Goal: Task Accomplishment & Management: Complete application form

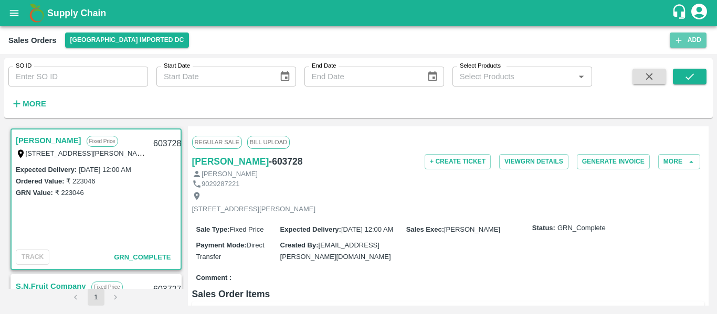
click at [678, 41] on icon "button" at bounding box center [678, 40] width 9 height 9
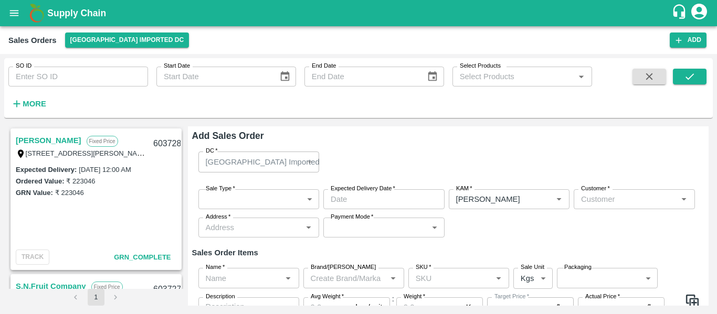
type input "[PERSON_NAME]"
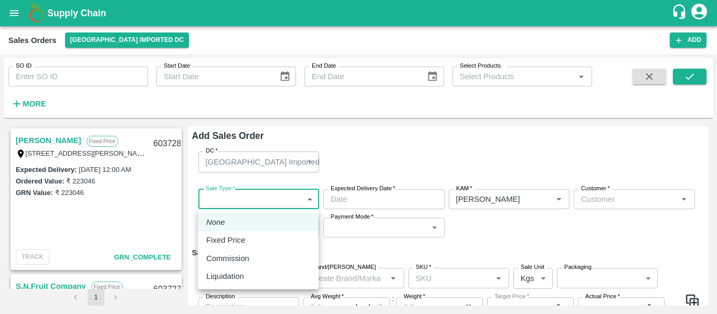
click at [260, 202] on body "Supply Chain Sales Orders [GEOGRAPHIC_DATA] Imported DC Add SO ID SO ID Start D…" at bounding box center [358, 157] width 717 height 314
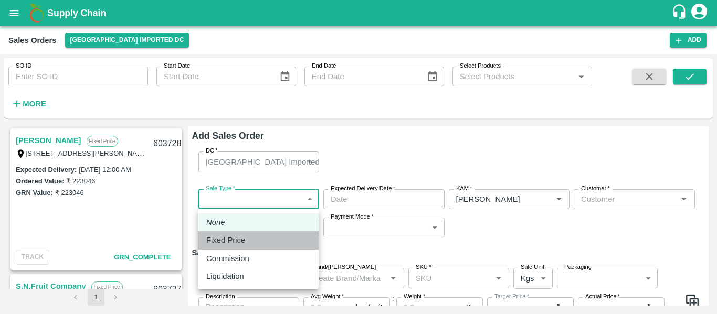
click at [232, 241] on p "Fixed Price" at bounding box center [225, 241] width 39 height 12
type input "1"
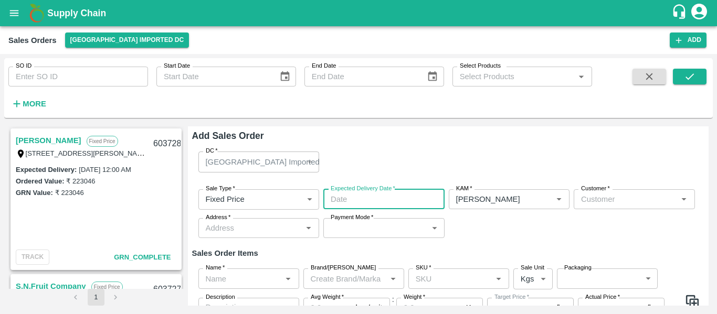
type input "DD/MM/YYYY hh:mm aa"
click at [351, 195] on input "DD/MM/YYYY hh:mm aa" at bounding box center [380, 199] width 114 height 20
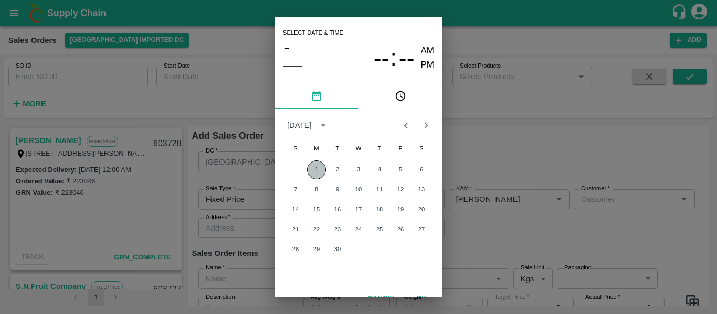
click at [316, 168] on button "1" at bounding box center [316, 170] width 19 height 19
type input "[DATE] 12:00 AM"
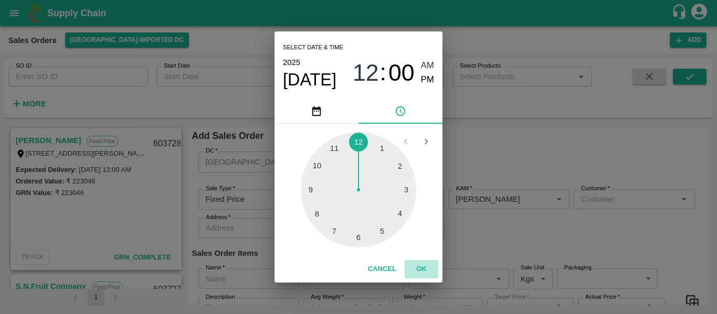
click at [423, 268] on button "OK" at bounding box center [422, 269] width 34 height 18
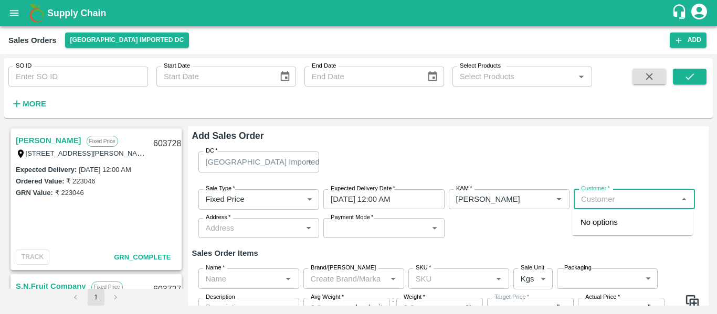
click at [593, 198] on input "Customer   *" at bounding box center [626, 200] width 98 height 14
click at [604, 218] on p "[PERSON_NAME]" at bounding box center [612, 223] width 64 height 12
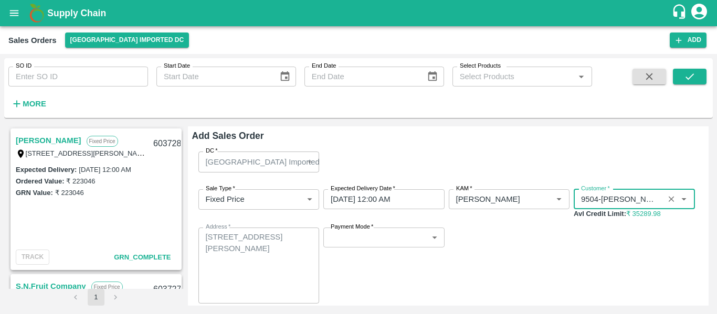
type input "9504-[PERSON_NAME]"
click at [370, 230] on span "*" at bounding box center [372, 227] width 4 height 6
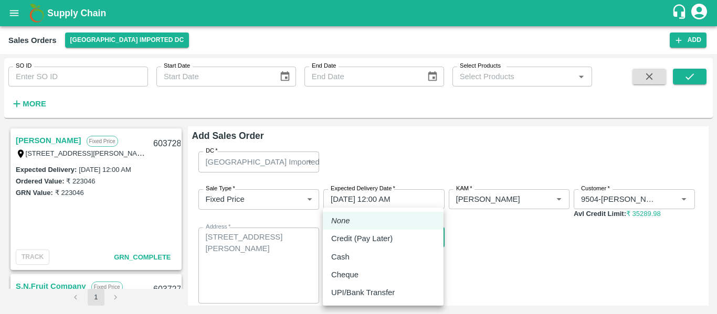
click at [369, 234] on body "Supply Chain Sales Orders [GEOGRAPHIC_DATA] Imported DC Add SO ID SO ID Start D…" at bounding box center [358, 157] width 717 height 314
click at [356, 288] on p "UPI/Bank Transfer" at bounding box center [363, 293] width 64 height 12
type input "Direct Transfer"
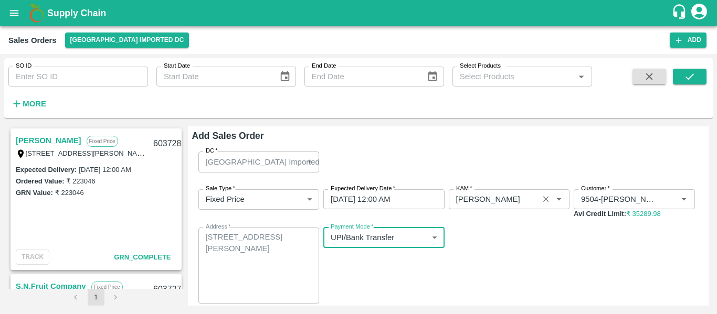
scroll to position [122, 0]
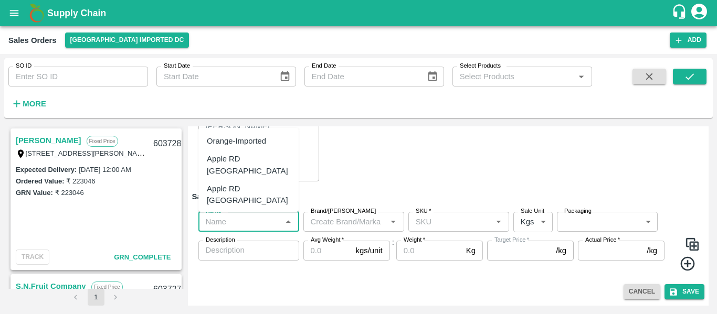
click at [229, 222] on input "Name   *" at bounding box center [240, 222] width 77 height 14
click at [231, 212] on div "Orange Valencia SA - DI" at bounding box center [248, 224] width 83 height 24
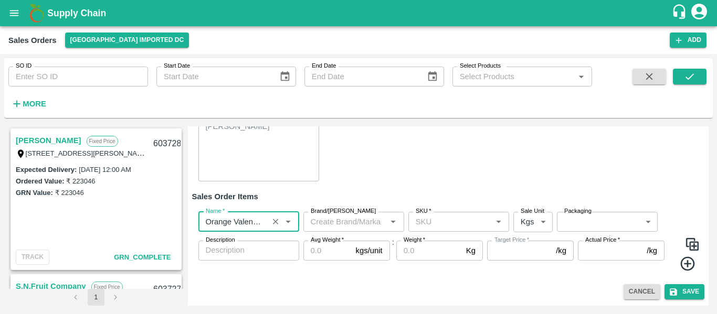
type input "Orange Valencia SA - DI"
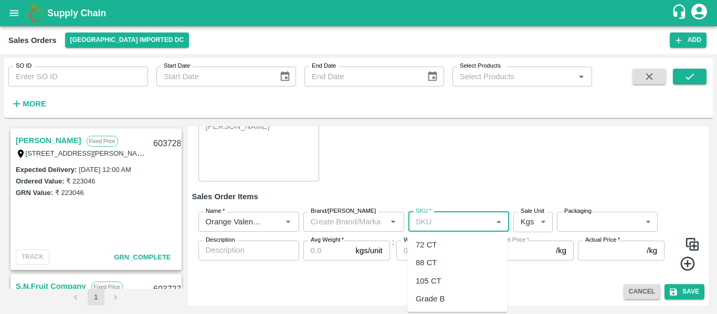
click at [425, 225] on input "SKU   *" at bounding box center [449, 222] width 77 height 14
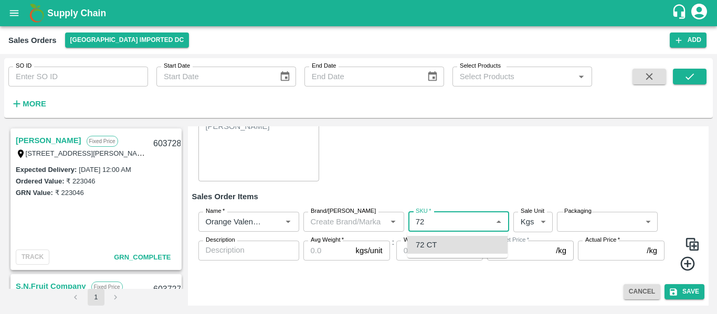
type input "72 CT"
type input "0.0"
type input "72 CT"
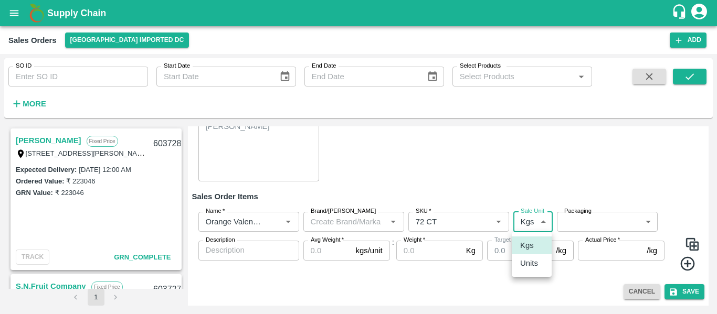
click at [523, 220] on body "Supply Chain Sales Orders [GEOGRAPHIC_DATA] Imported DC Add SO ID SO ID Start D…" at bounding box center [358, 157] width 717 height 314
click at [526, 265] on p "Units" at bounding box center [529, 264] width 18 height 12
type input "2"
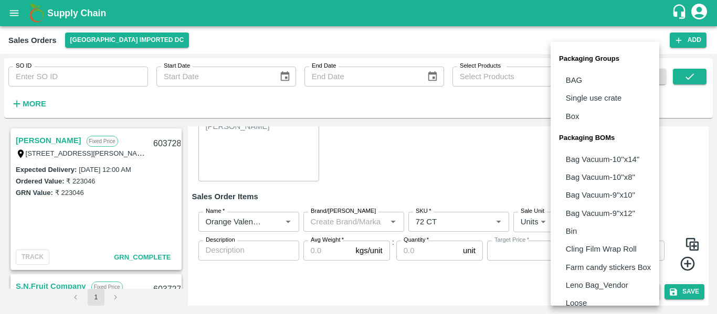
click at [579, 218] on body "Supply Chain Sales Orders [GEOGRAPHIC_DATA] Imported DC Add SO ID SO ID Start D…" at bounding box center [358, 157] width 717 height 314
click at [575, 113] on p "Box" at bounding box center [573, 117] width 14 height 12
type input "GRP/1"
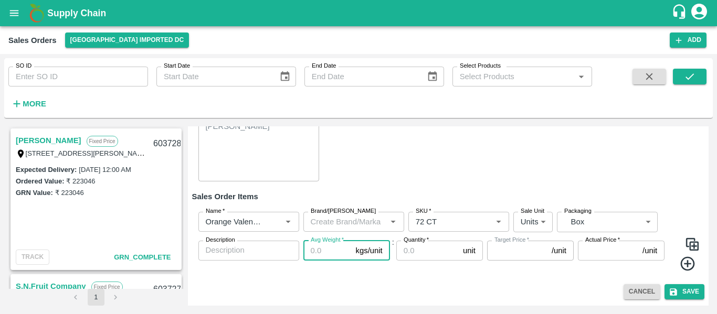
click at [326, 249] on input "Avg Weight   *" at bounding box center [327, 251] width 48 height 20
type input "1"
type input "0"
type input "15"
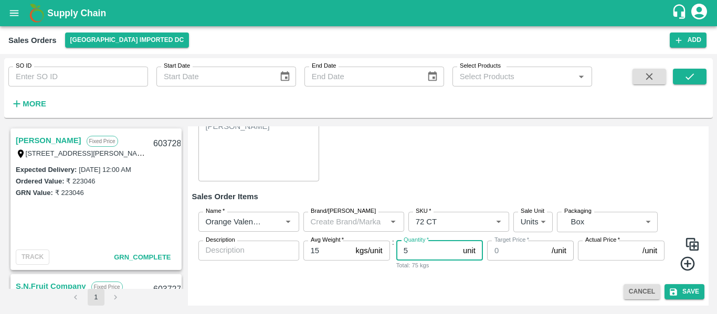
type input "5"
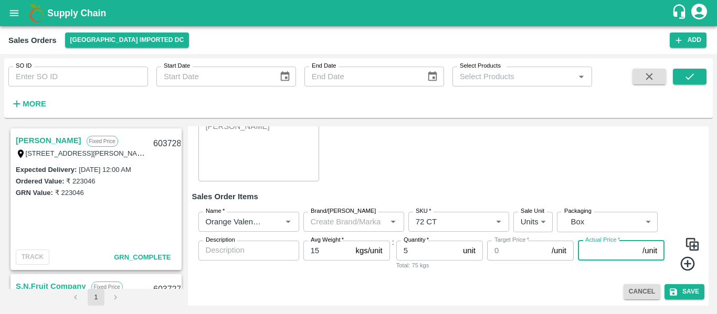
click at [590, 250] on input "Actual Price   *" at bounding box center [608, 251] width 60 height 20
type input "2346"
click at [690, 267] on icon at bounding box center [687, 264] width 17 height 17
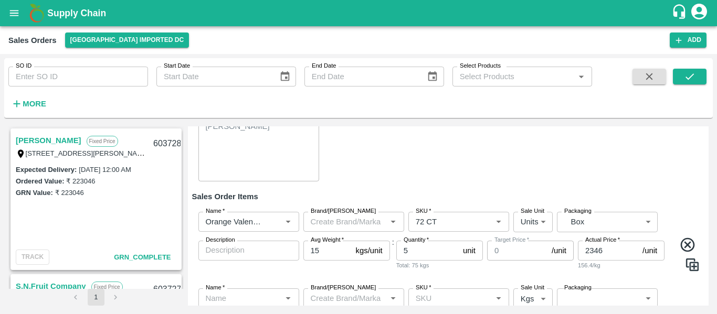
scroll to position [219, 0]
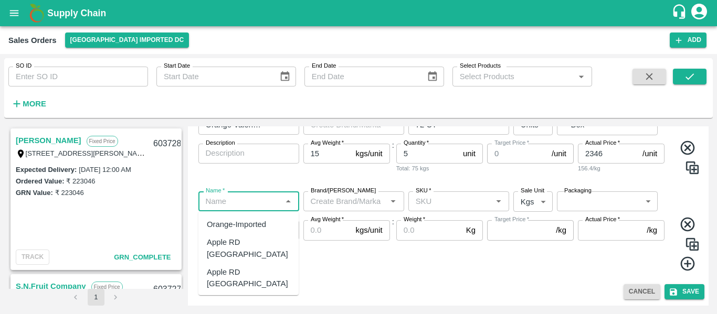
click at [254, 205] on input "Name   *" at bounding box center [240, 202] width 77 height 14
click at [251, 298] on div "Orange Valencia SA - DI" at bounding box center [248, 310] width 83 height 24
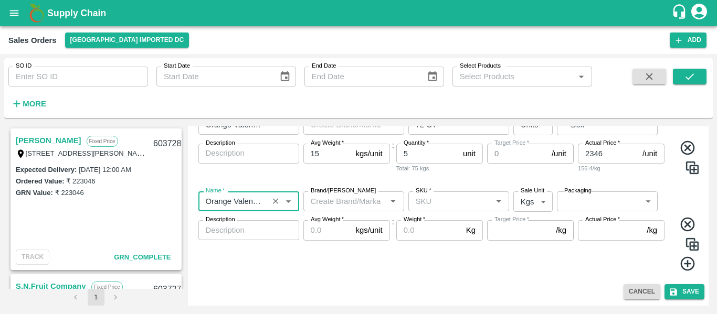
type input "Orange Valencia SA - DI"
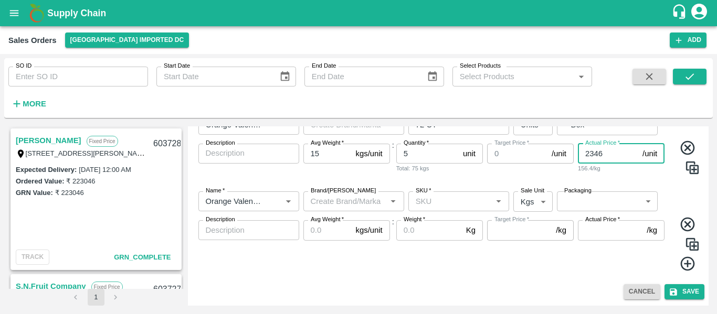
click at [612, 152] on input "2346" at bounding box center [608, 154] width 60 height 20
type input "2350"
click at [434, 205] on input "SKU   *" at bounding box center [449, 202] width 77 height 14
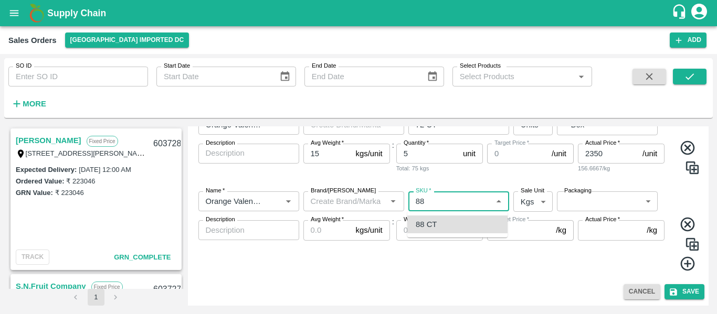
type input "88 CT"
type input "0.0"
type input "88 CT"
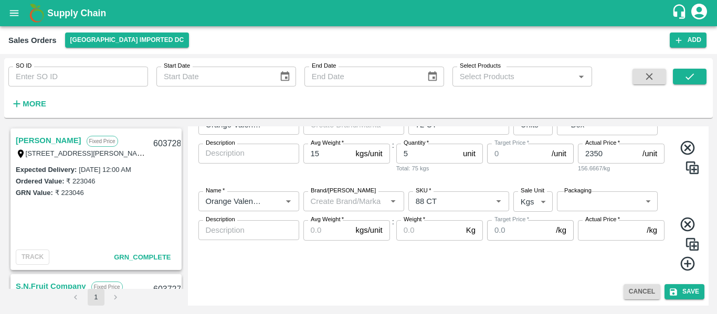
click at [542, 194] on label "Sale Unit" at bounding box center [533, 191] width 24 height 8
click at [533, 204] on body "Supply Chain Sales Orders [GEOGRAPHIC_DATA] Imported DC Add SO ID SO ID Start D…" at bounding box center [358, 157] width 717 height 314
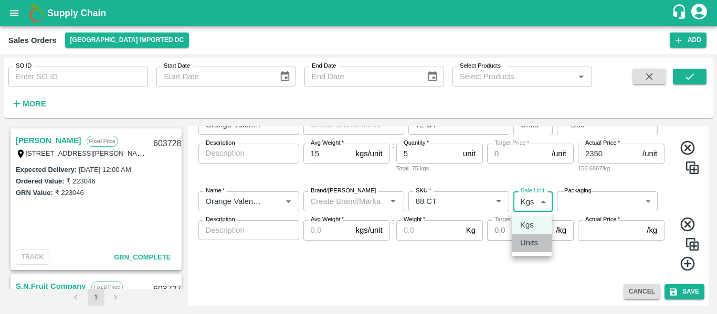
click at [523, 250] on li "Units" at bounding box center [532, 243] width 40 height 18
type input "2"
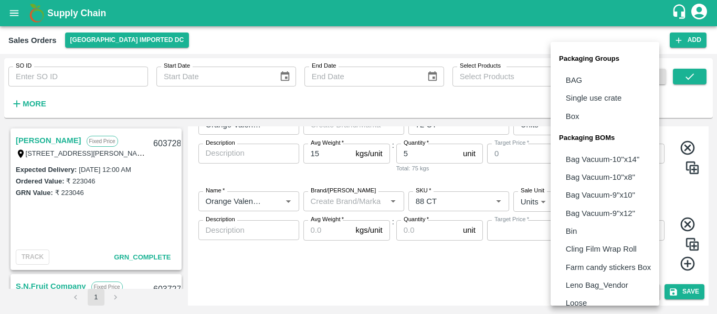
click at [583, 200] on body "Supply Chain Sales Orders [GEOGRAPHIC_DATA] Imported DC Add SO ID SO ID Start D…" at bounding box center [358, 157] width 717 height 314
click at [580, 119] on li "Box" at bounding box center [605, 117] width 109 height 18
type input "GRP/1"
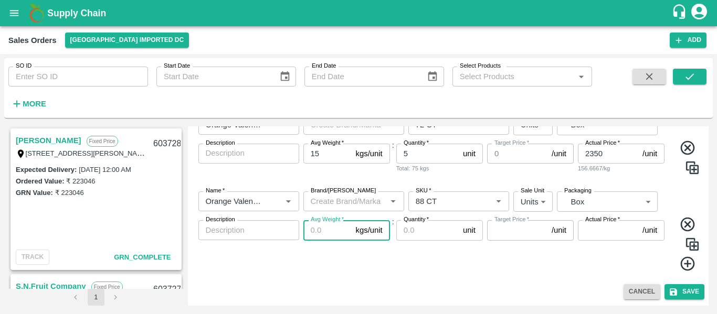
click at [326, 227] on input "Avg Weight   *" at bounding box center [327, 230] width 48 height 20
type input "1"
type input "0"
type input "15"
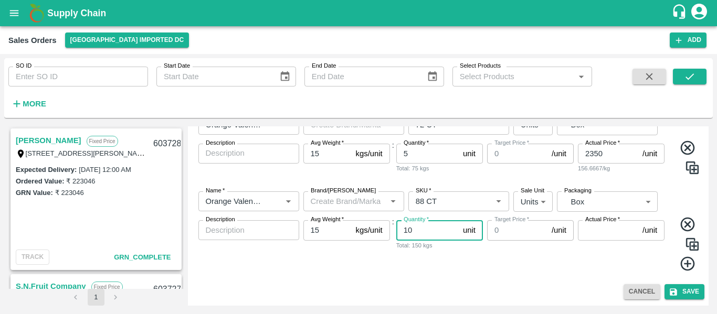
type input "10"
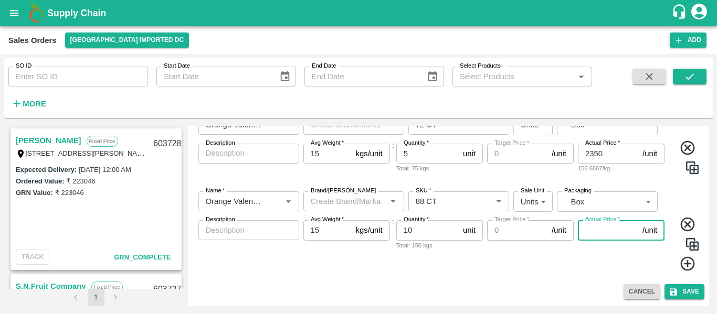
click at [600, 230] on input "Actual Price   *" at bounding box center [608, 230] width 60 height 20
type input "2350"
click at [684, 294] on button "Save" at bounding box center [684, 291] width 40 height 15
